Goal: Obtain resource: Download file/media

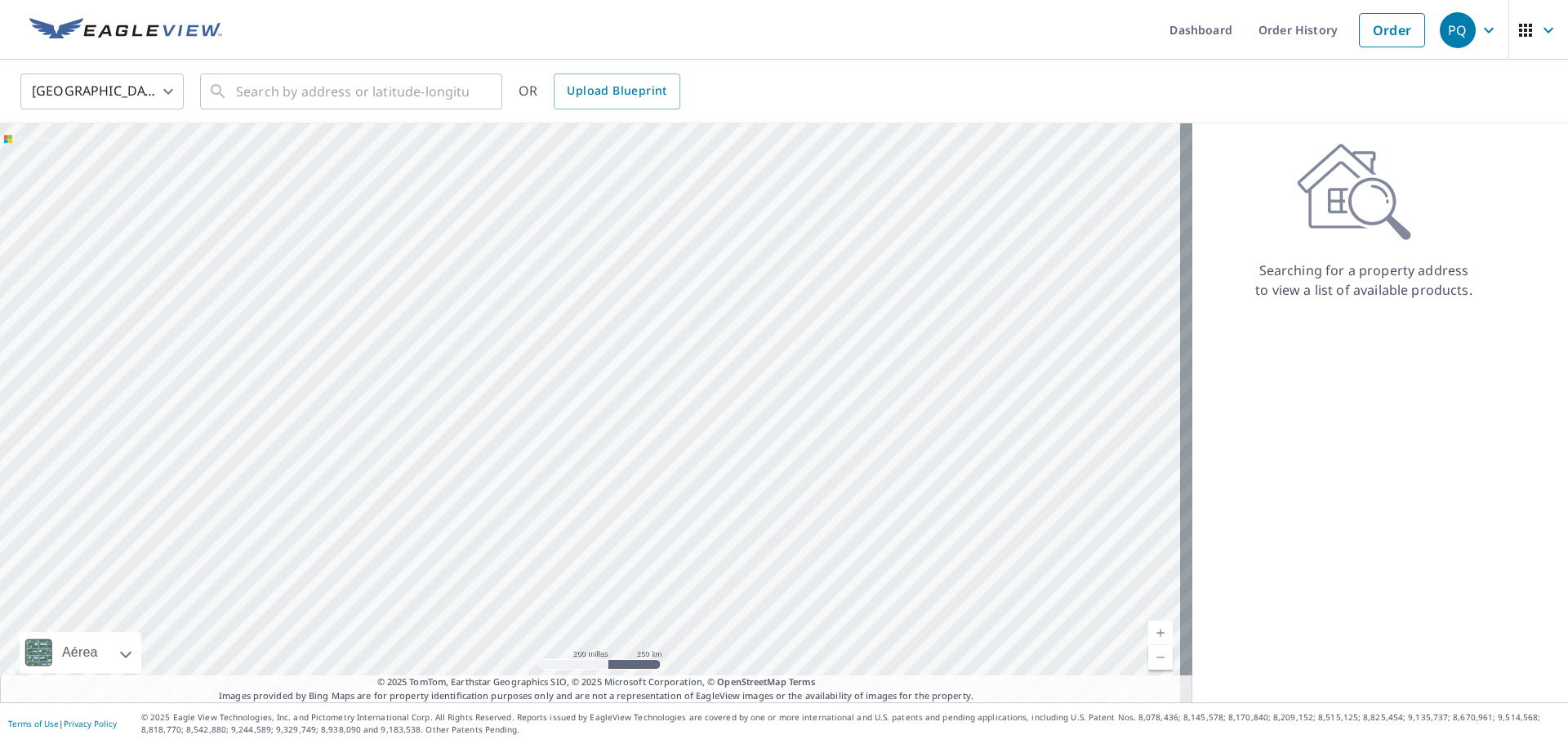
click at [174, 36] on img at bounding box center [126, 31] width 193 height 25
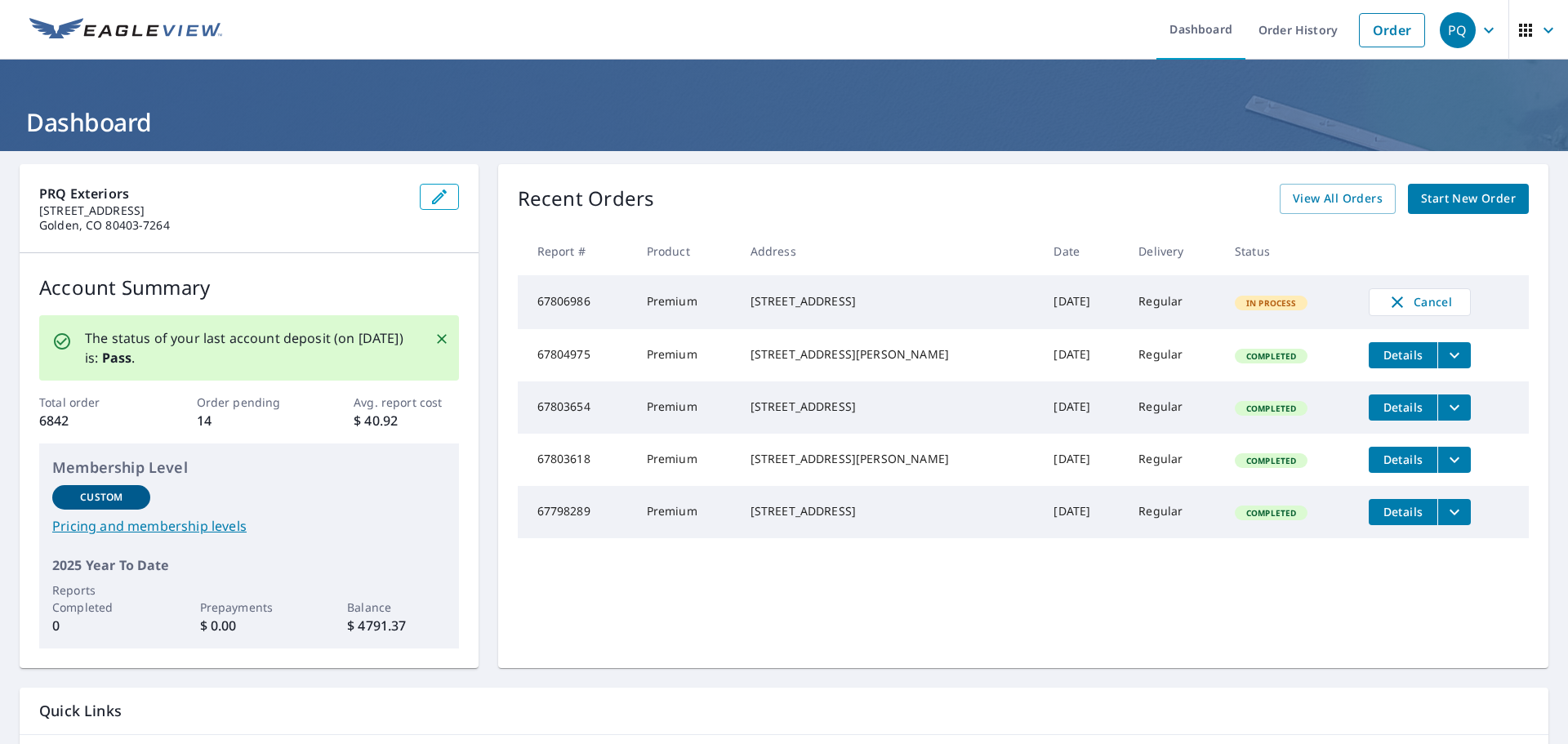
drag, startPoint x: 752, startPoint y: 298, endPoint x: 895, endPoint y: 314, distance: 143.9
click at [895, 310] on div "[STREET_ADDRESS]" at bounding box center [889, 301] width 277 height 16
click at [765, 294] on div "[STREET_ADDRESS]" at bounding box center [889, 301] width 277 height 16
click at [755, 294] on div "[STREET_ADDRESS]" at bounding box center [889, 301] width 277 height 16
click at [808, 296] on div "[STREET_ADDRESS]" at bounding box center [889, 301] width 277 height 16
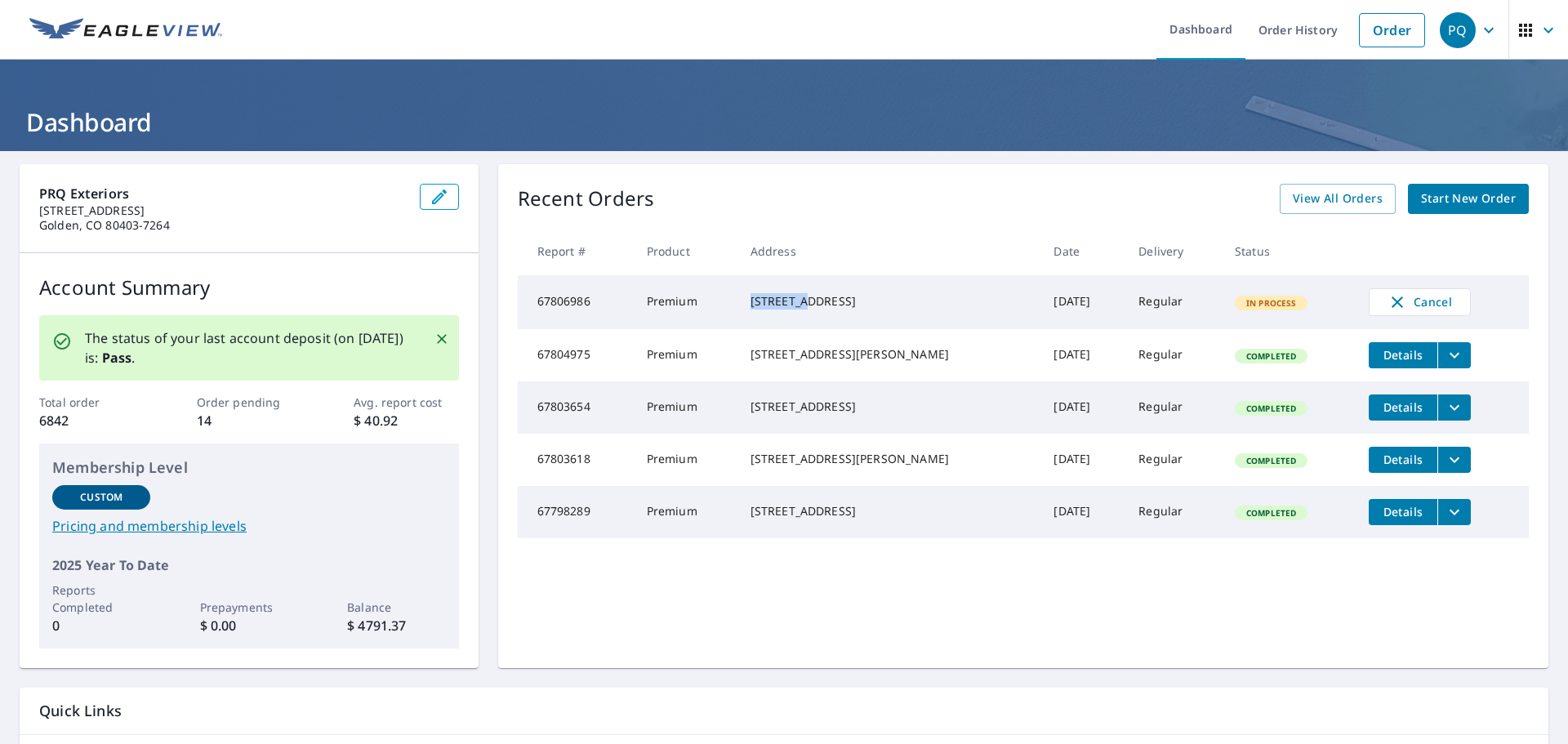
drag, startPoint x: 810, startPoint y: 296, endPoint x: 753, endPoint y: 299, distance: 57.1
click at [753, 299] on div "[STREET_ADDRESS]" at bounding box center [889, 301] width 277 height 16
copy div "563 20 Rd"
click at [1445, 414] on icon "filesDropdownBtn-67803654" at bounding box center [1454, 407] width 20 height 20
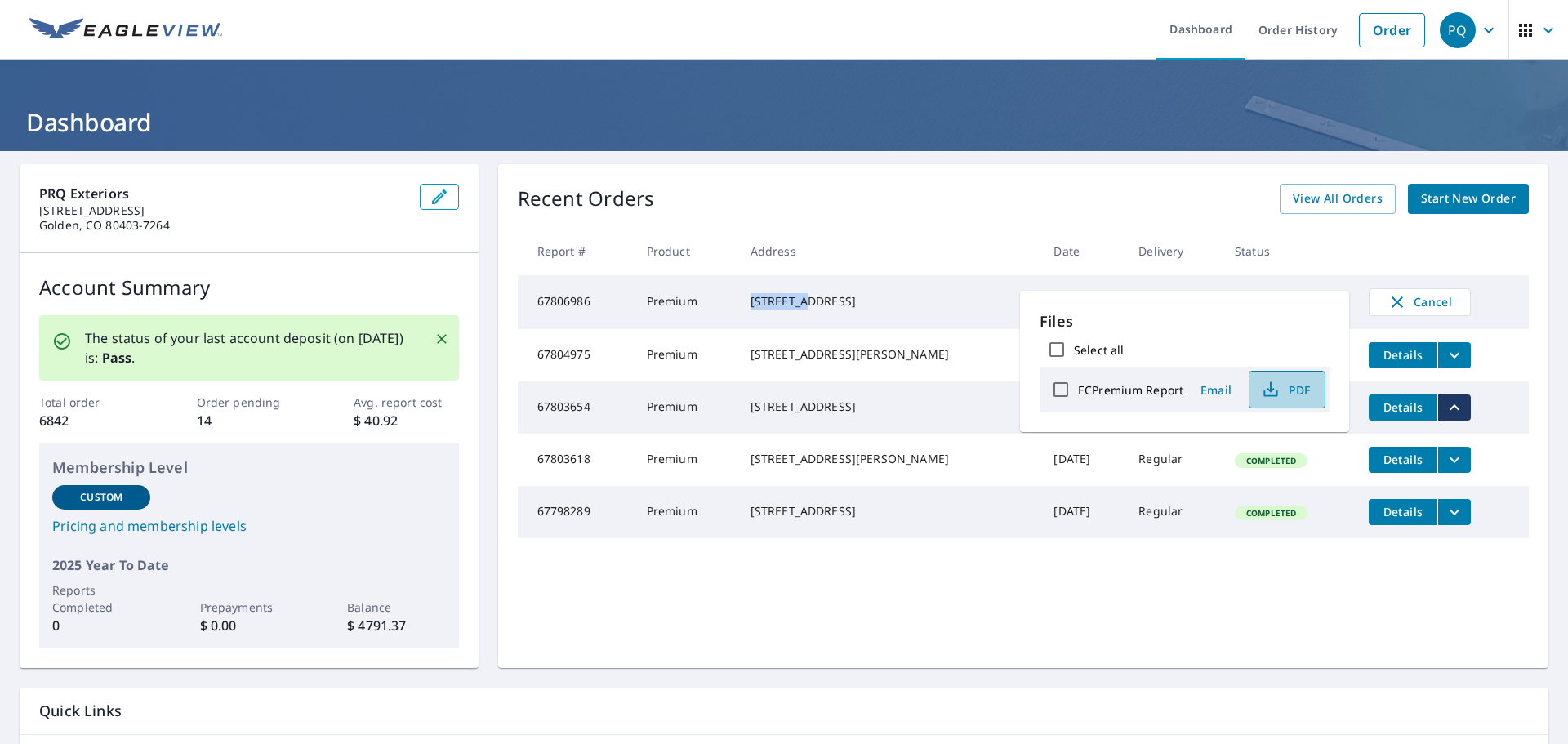
click at [1273, 392] on icon "button" at bounding box center [1271, 389] width 20 height 20
